Goal: Task Accomplishment & Management: Manage account settings

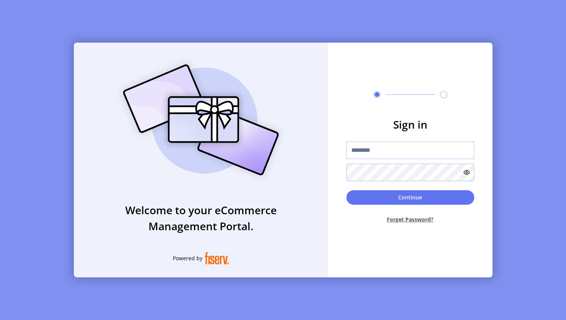
type input "**********"
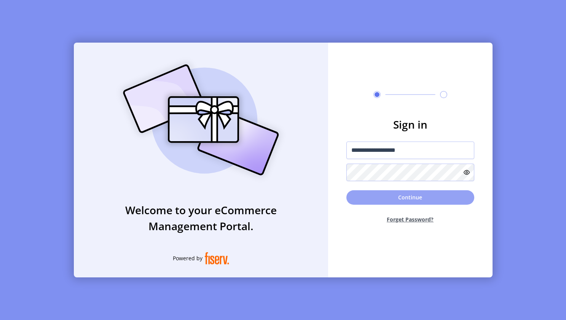
click at [377, 198] on button "Continue" at bounding box center [410, 197] width 128 height 14
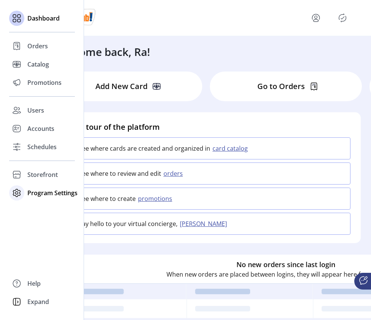
click at [32, 191] on span "Program Settings" at bounding box center [52, 192] width 50 height 9
click at [38, 210] on span "Templates" at bounding box center [42, 208] width 30 height 9
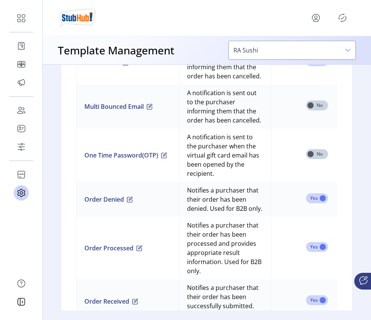
scroll to position [810, 0]
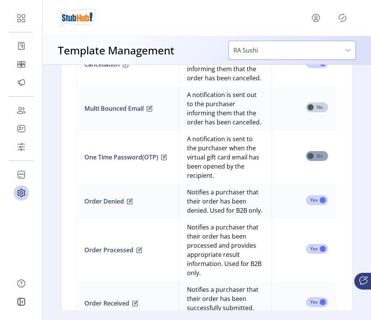
click at [325, 161] on span at bounding box center [317, 156] width 22 height 10
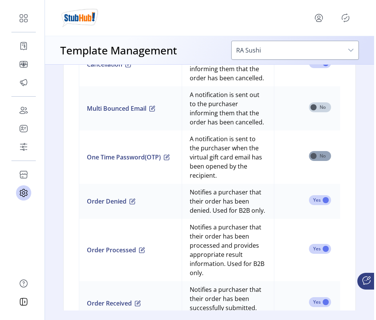
scroll to position [5, 2]
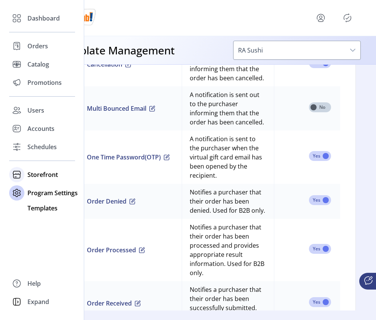
click at [25, 174] on div "Storefront" at bounding box center [42, 175] width 66 height 18
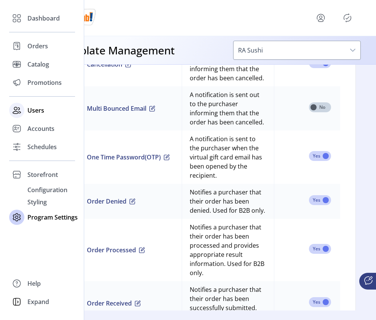
click at [40, 113] on span "Users" at bounding box center [35, 110] width 17 height 9
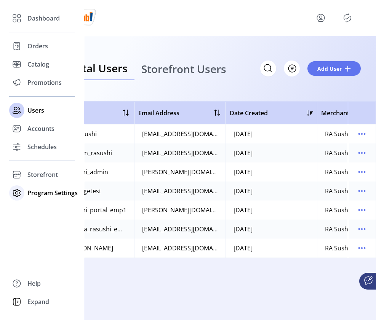
click at [52, 193] on span "Program Settings" at bounding box center [52, 192] width 50 height 9
click at [41, 210] on span "Templates" at bounding box center [42, 208] width 30 height 9
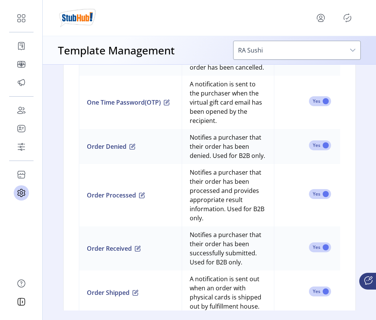
scroll to position [866, 0]
